Goal: Task Accomplishment & Management: Manage account settings

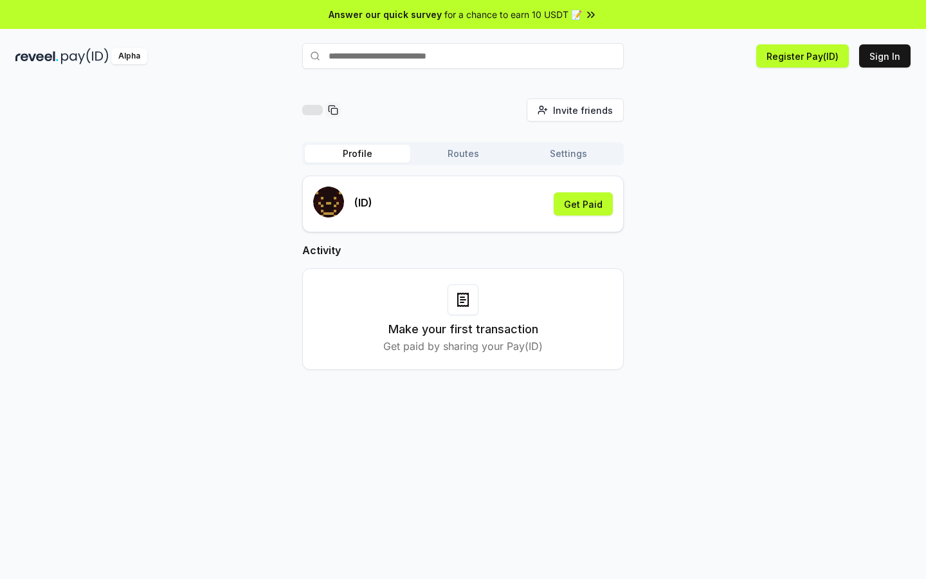
click at [457, 148] on button "Routes" at bounding box center [462, 154] width 105 height 18
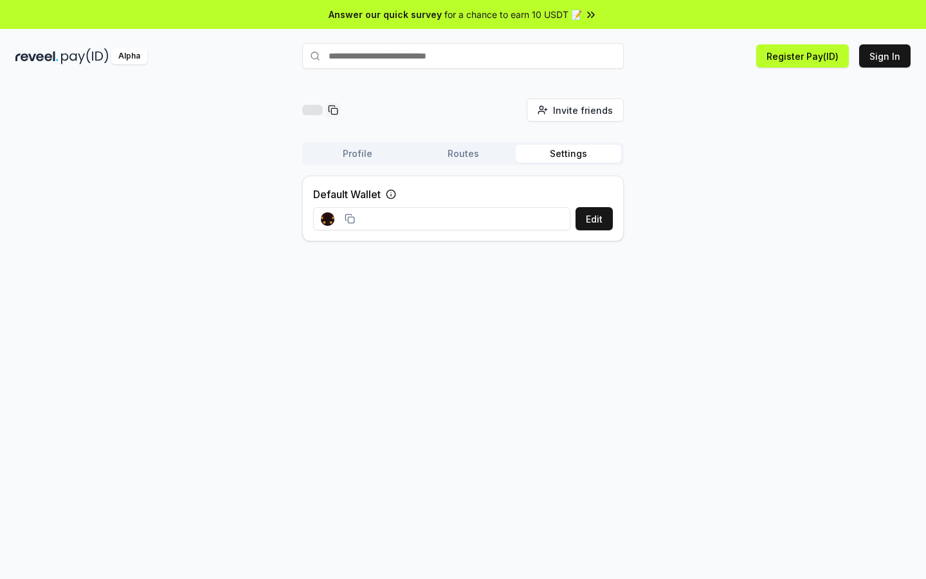
click at [555, 151] on button "Settings" at bounding box center [568, 154] width 105 height 18
